Goal: Navigation & Orientation: Find specific page/section

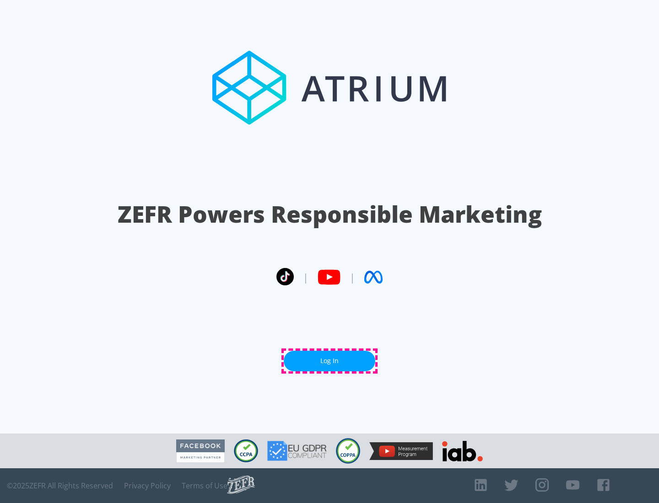
click at [329, 361] on link "Log In" at bounding box center [329, 361] width 91 height 21
